Goal: Find specific page/section: Find specific page/section

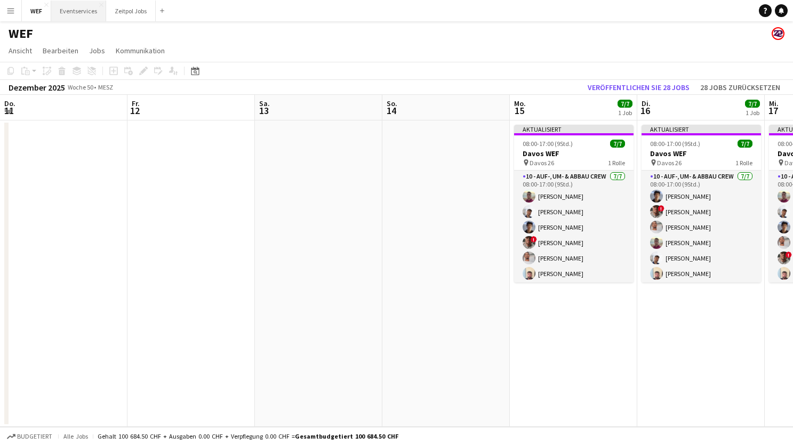
scroll to position [0, 329]
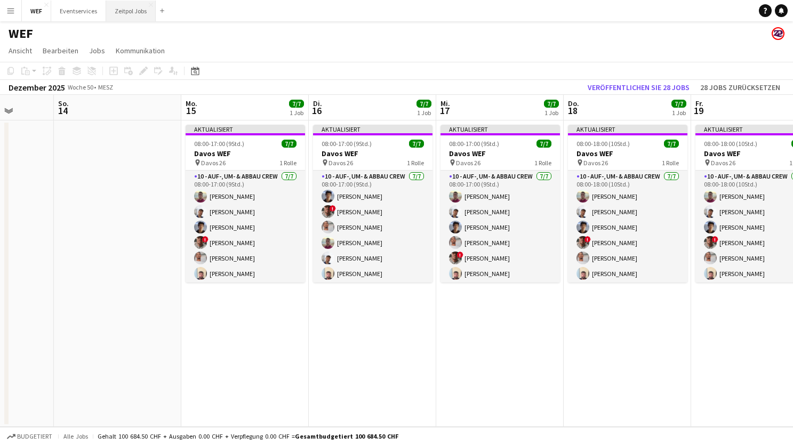
click at [130, 4] on button "Zeitpol Jobs Schließen" at bounding box center [131, 11] width 50 height 21
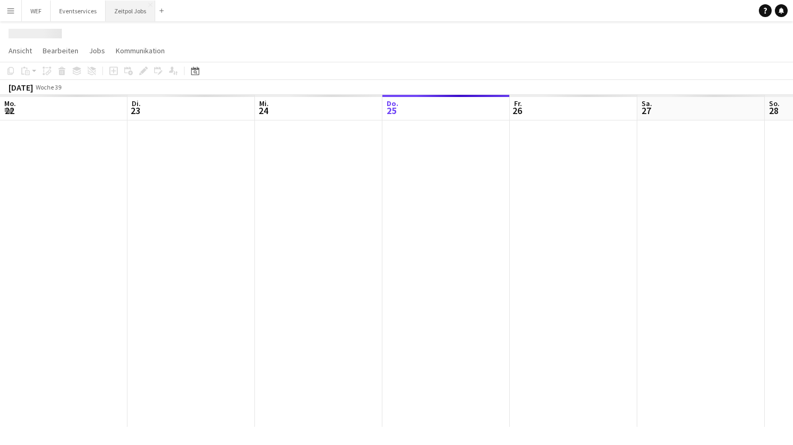
scroll to position [0, 255]
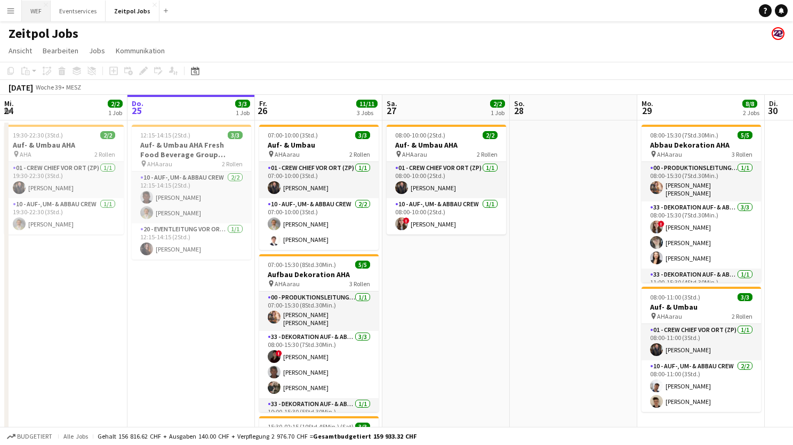
click at [31, 8] on button "WEF Schließen" at bounding box center [36, 11] width 29 height 21
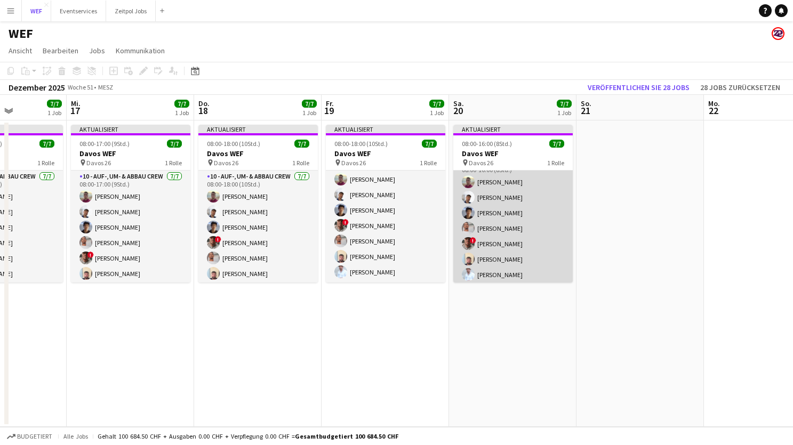
scroll to position [17, 0]
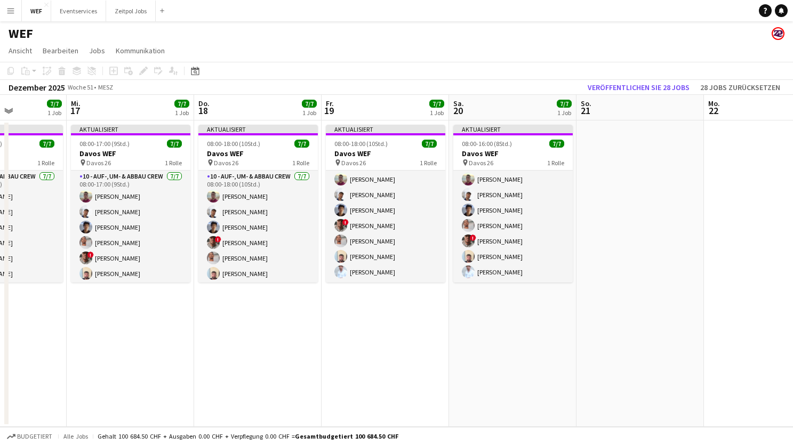
click at [7, 11] on app-icon "Menü" at bounding box center [10, 10] width 9 height 9
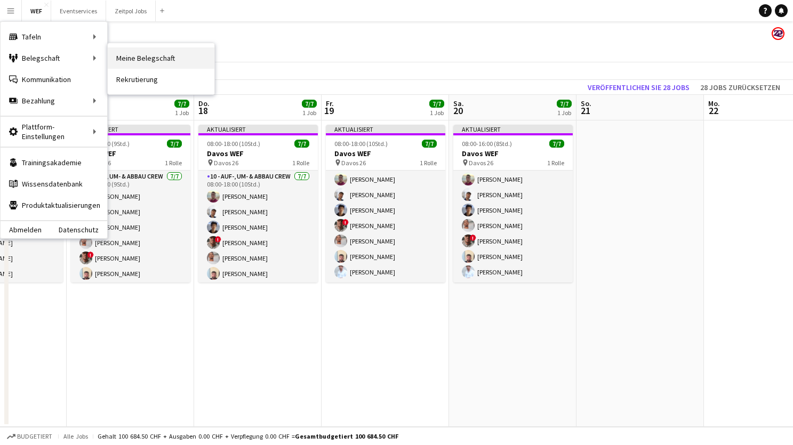
click at [156, 53] on link "Meine Belegschaft" at bounding box center [161, 57] width 107 height 21
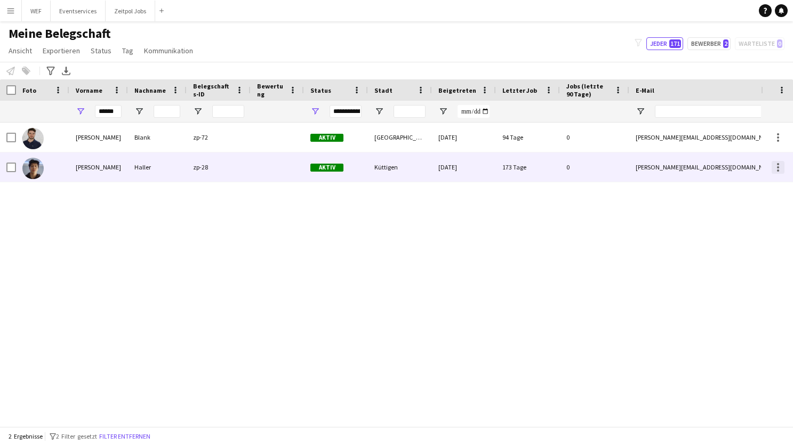
click at [780, 167] on div at bounding box center [778, 167] width 13 height 13
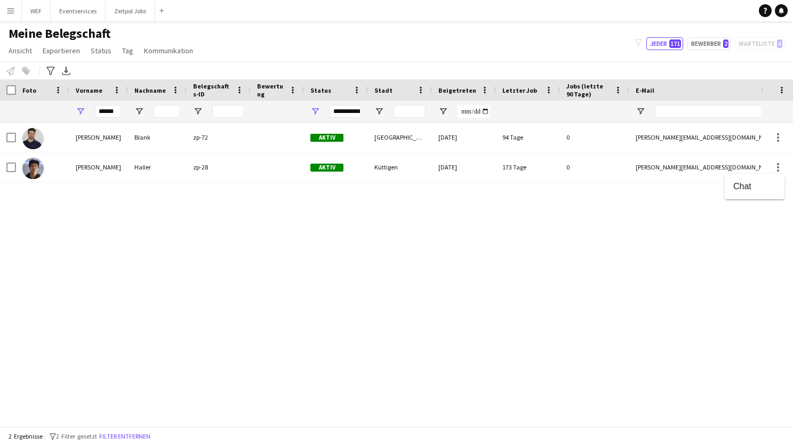
click at [191, 158] on div at bounding box center [396, 222] width 793 height 445
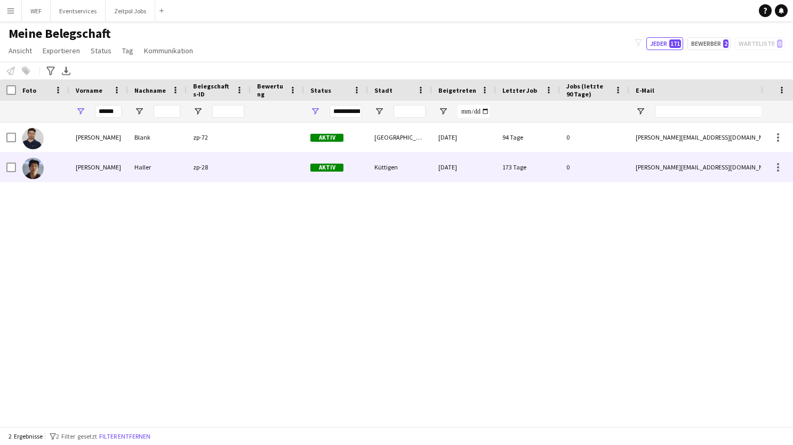
click at [173, 169] on div "Haller" at bounding box center [157, 167] width 59 height 29
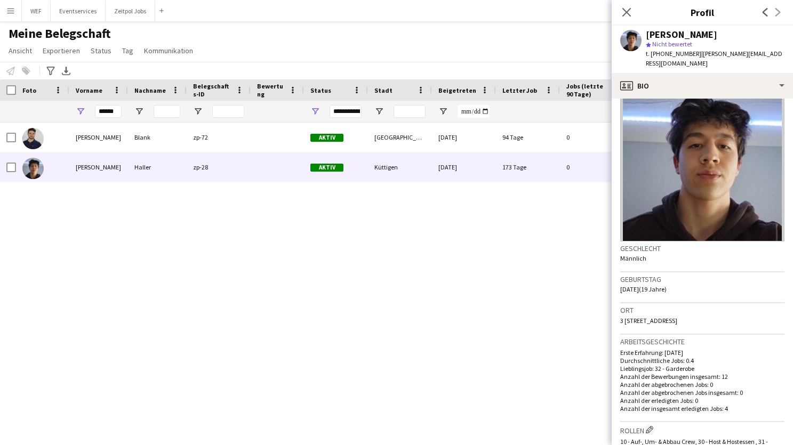
scroll to position [14, 0]
